Goal: Information Seeking & Learning: Learn about a topic

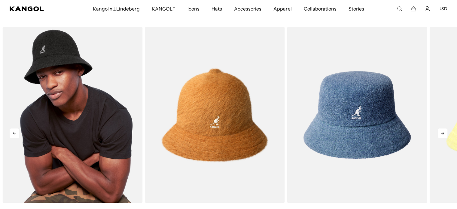
click at [66, 57] on img "1 of 5" at bounding box center [72, 115] width 140 height 176
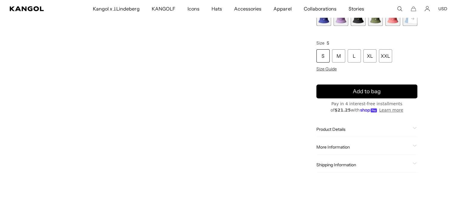
scroll to position [0, 124]
click at [368, 143] on div "More Information Style ID 0397BC Shape Bucket Fabrication Bermuda Material 45% …" at bounding box center [366, 147] width 101 height 15
click at [415, 128] on icon at bounding box center [414, 128] width 4 height 2
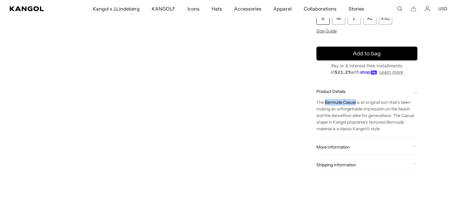
drag, startPoint x: 326, startPoint y: 101, endPoint x: 356, endPoint y: 101, distance: 30.6
click at [356, 101] on span "The Bermuda Casual is an original icon that’s been making an unforgettable impr…" at bounding box center [365, 116] width 98 height 32
copy span "Bermuda Casual"
